Goal: Information Seeking & Learning: Understand process/instructions

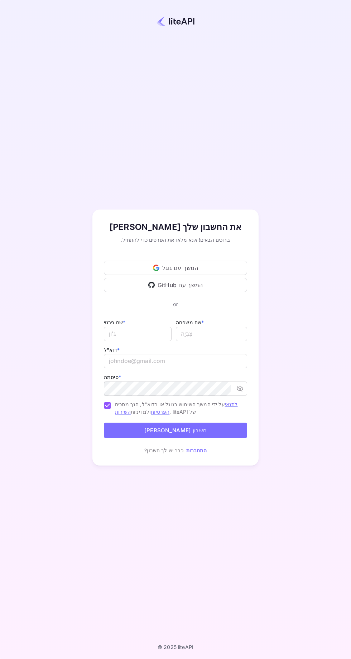
click at [217, 275] on div "המשך עם גוגל" at bounding box center [175, 268] width 143 height 14
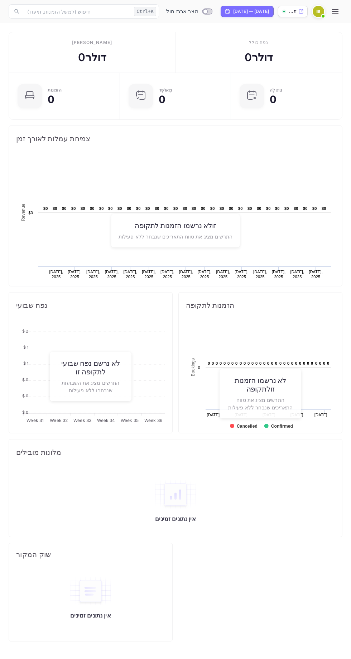
click at [334, 12] on icon "button" at bounding box center [335, 11] width 9 height 9
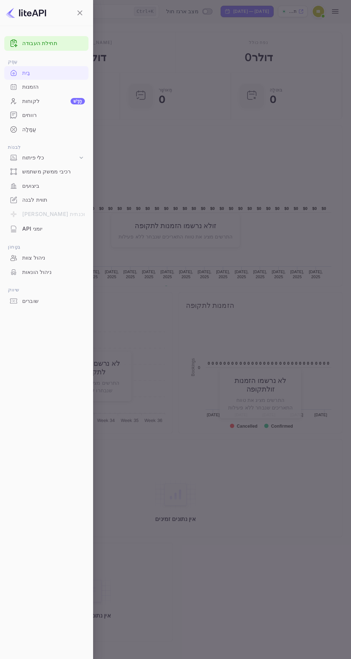
click at [39, 45] on font "תחילת העבודה" at bounding box center [39, 43] width 35 height 7
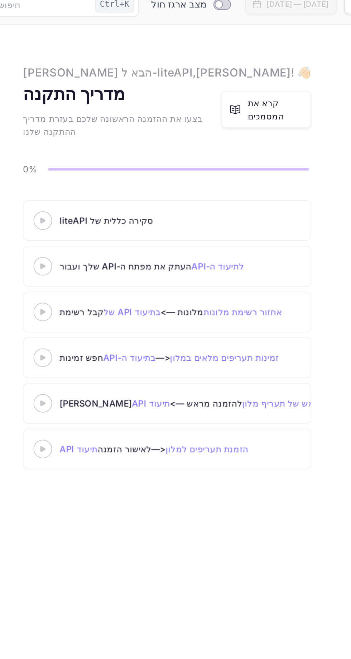
click at [229, 76] on font "קרא את המסמכים" at bounding box center [232, 72] width 21 height 14
